Goal: Check status

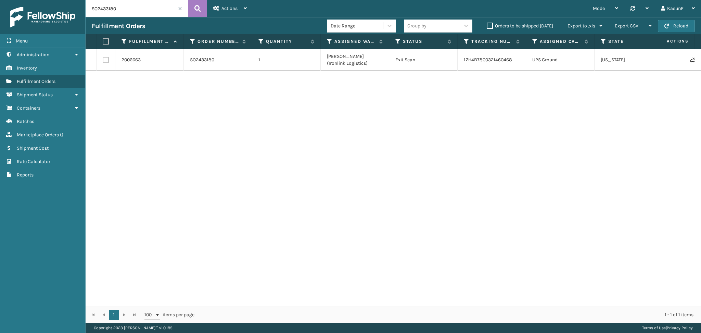
click at [108, 12] on input "SO2433180" at bounding box center [137, 8] width 103 height 17
paste input "95"
click at [198, 11] on icon at bounding box center [197, 8] width 7 height 10
click at [108, 11] on input "SO2433195" at bounding box center [137, 8] width 103 height 17
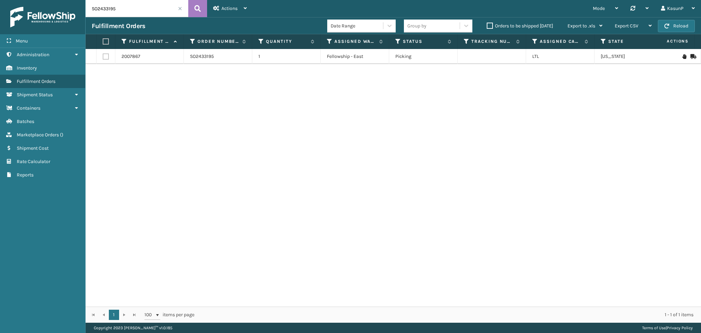
click at [108, 11] on input "SO2433195" at bounding box center [137, 8] width 103 height 17
paste input "6"
type input "SO2433165"
click at [196, 8] on icon at bounding box center [197, 8] width 7 height 10
